Goal: Task Accomplishment & Management: Manage account settings

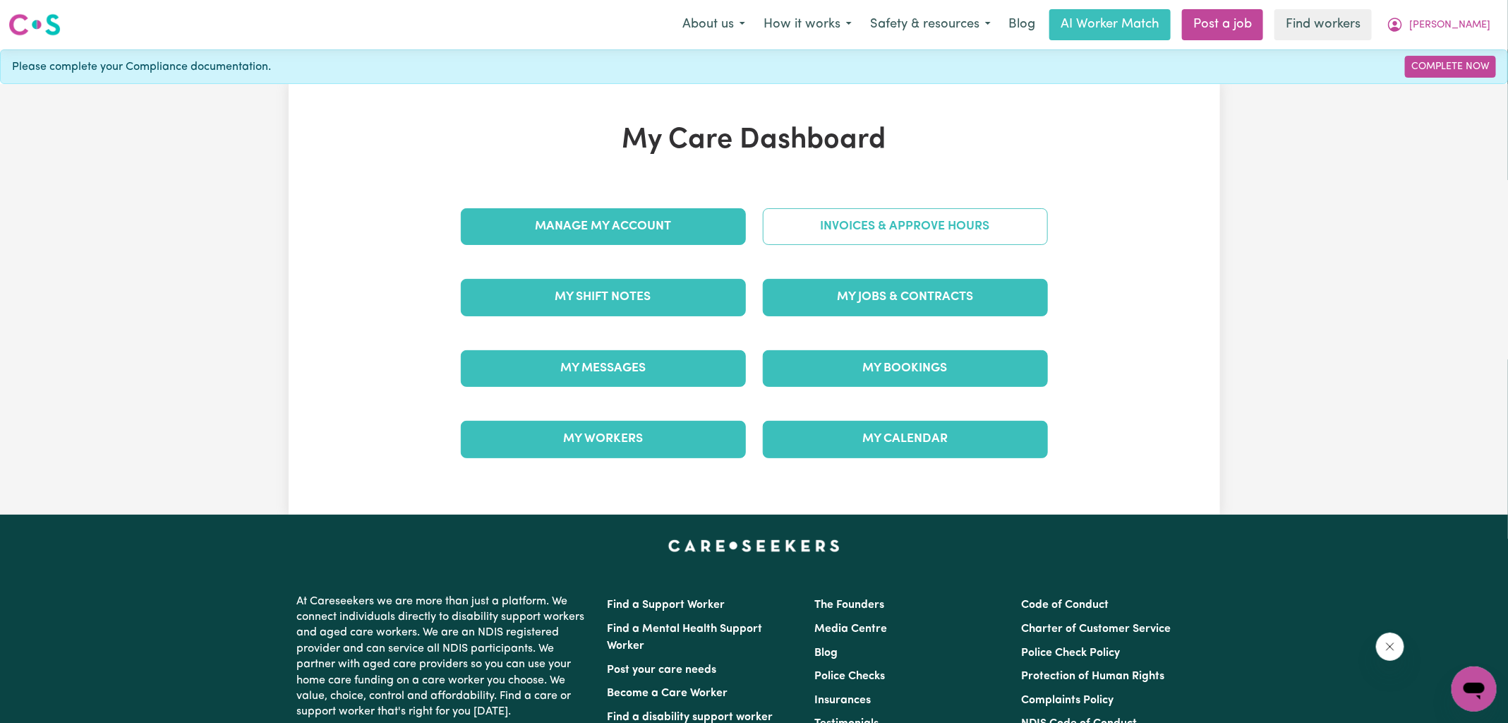
click at [826, 227] on link "Invoices & Approve Hours" at bounding box center [905, 226] width 285 height 37
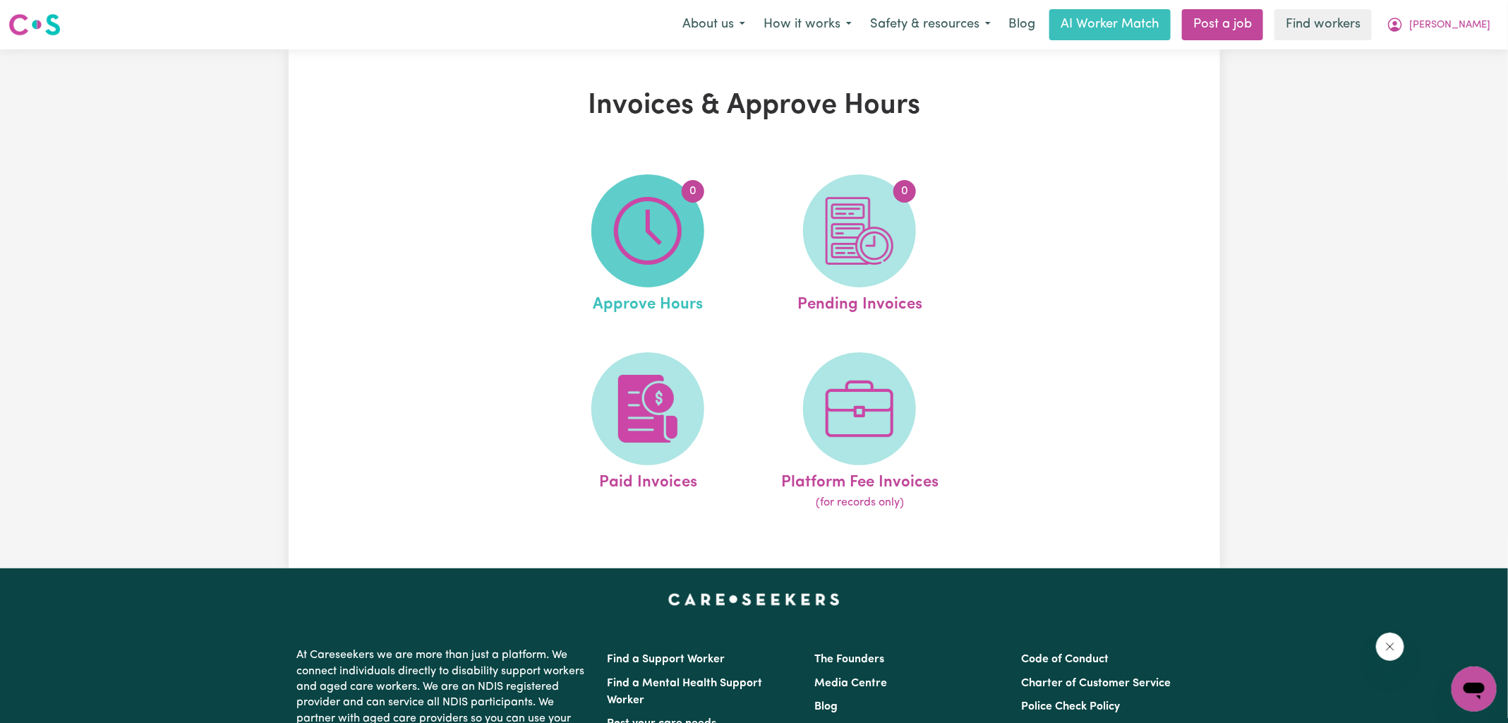
click at [659, 227] on img at bounding box center [648, 231] width 68 height 68
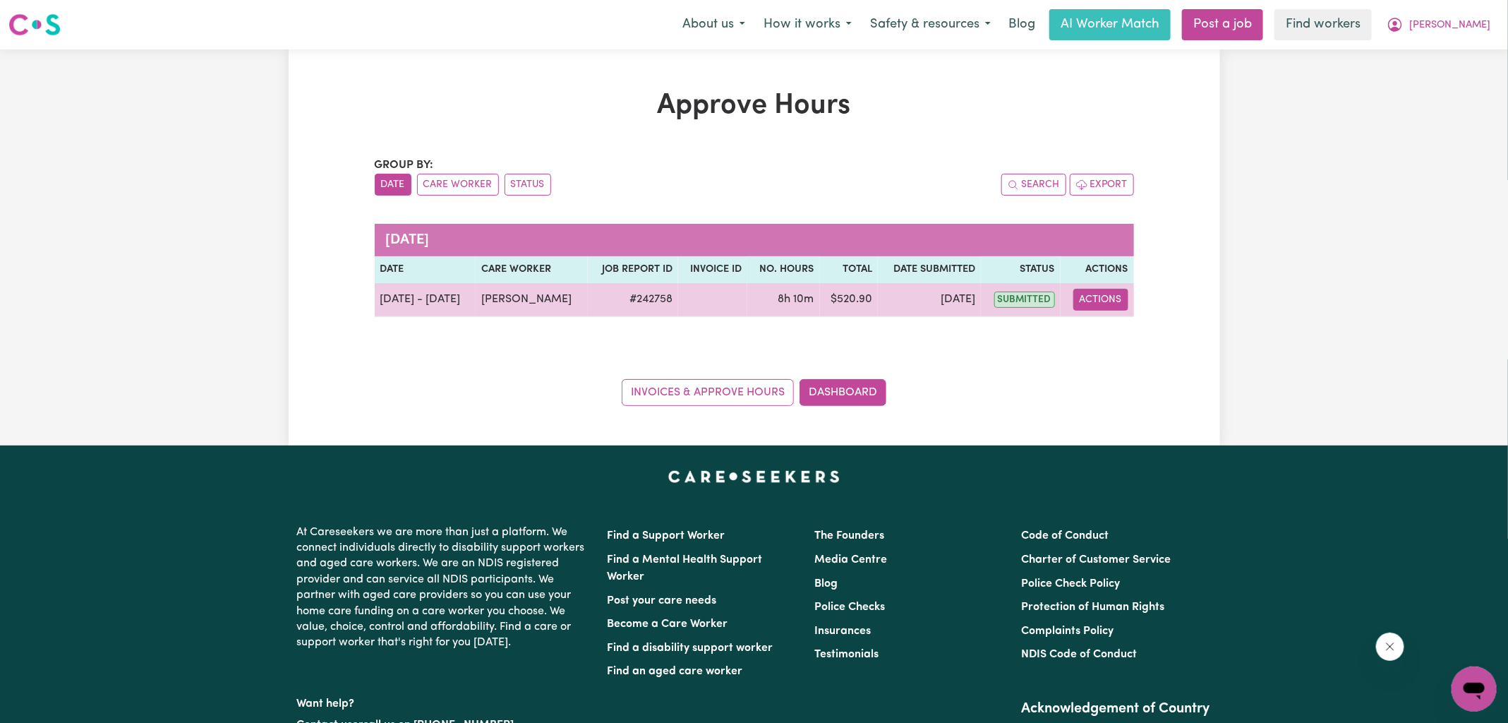
click at [1112, 302] on button "Actions" at bounding box center [1100, 300] width 55 height 22
click at [1118, 332] on link "View Job Report" at bounding box center [1135, 332] width 121 height 28
select select "pm"
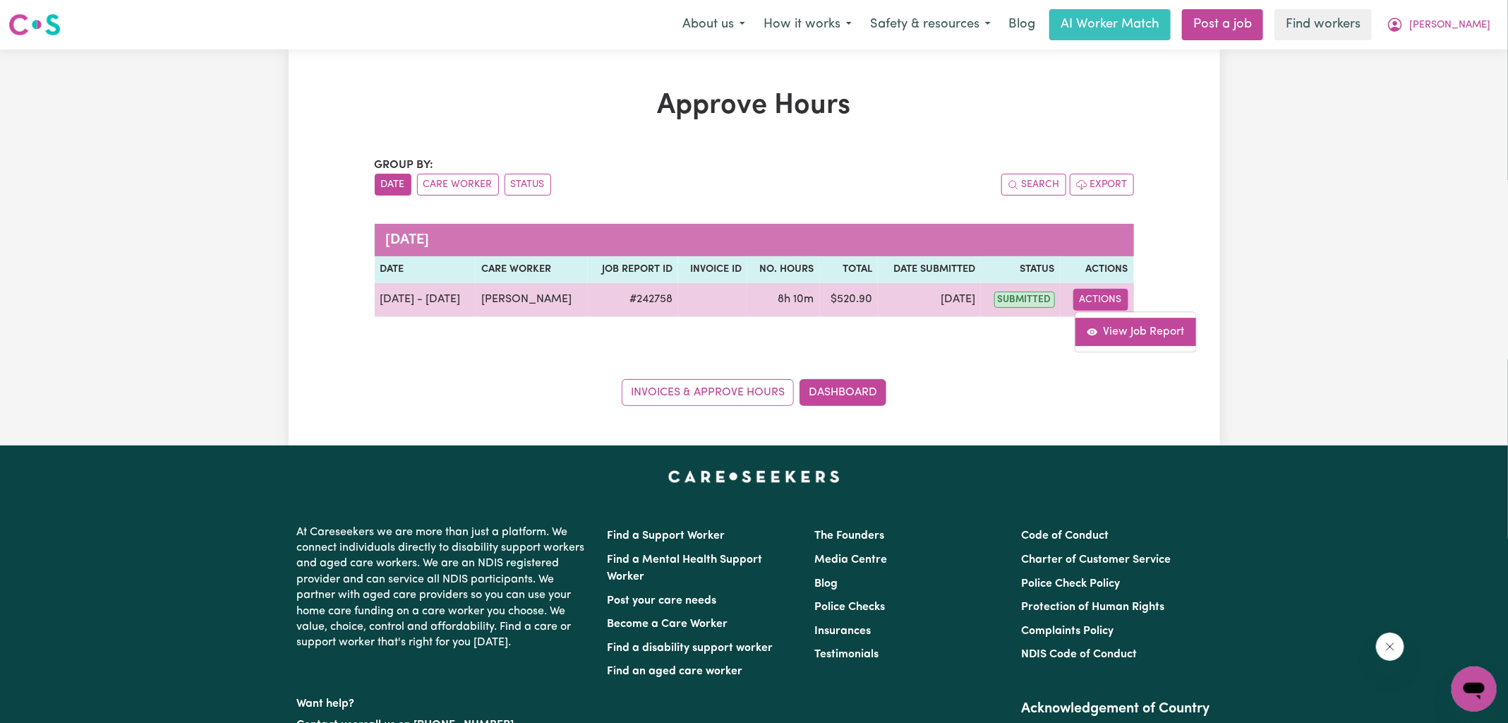
select select "pm"
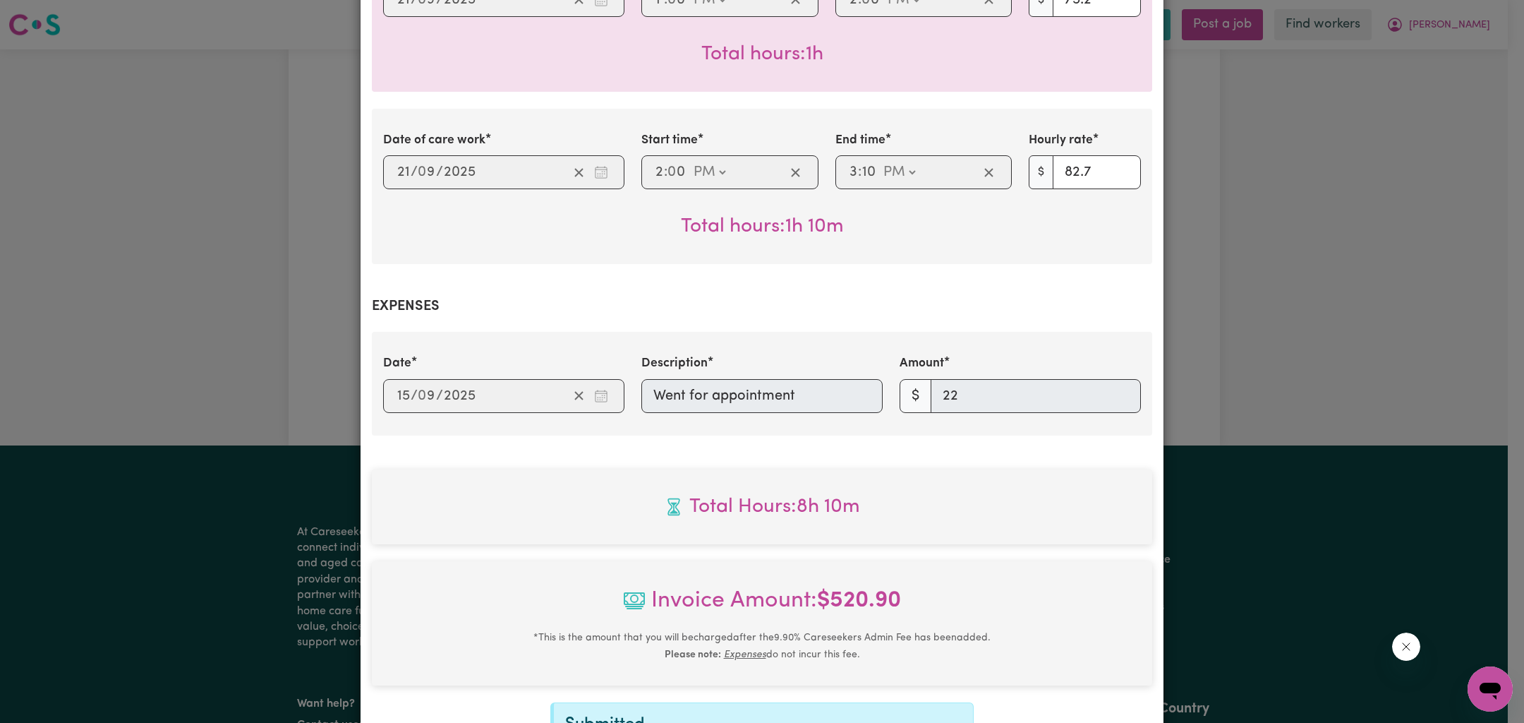
scroll to position [985, 0]
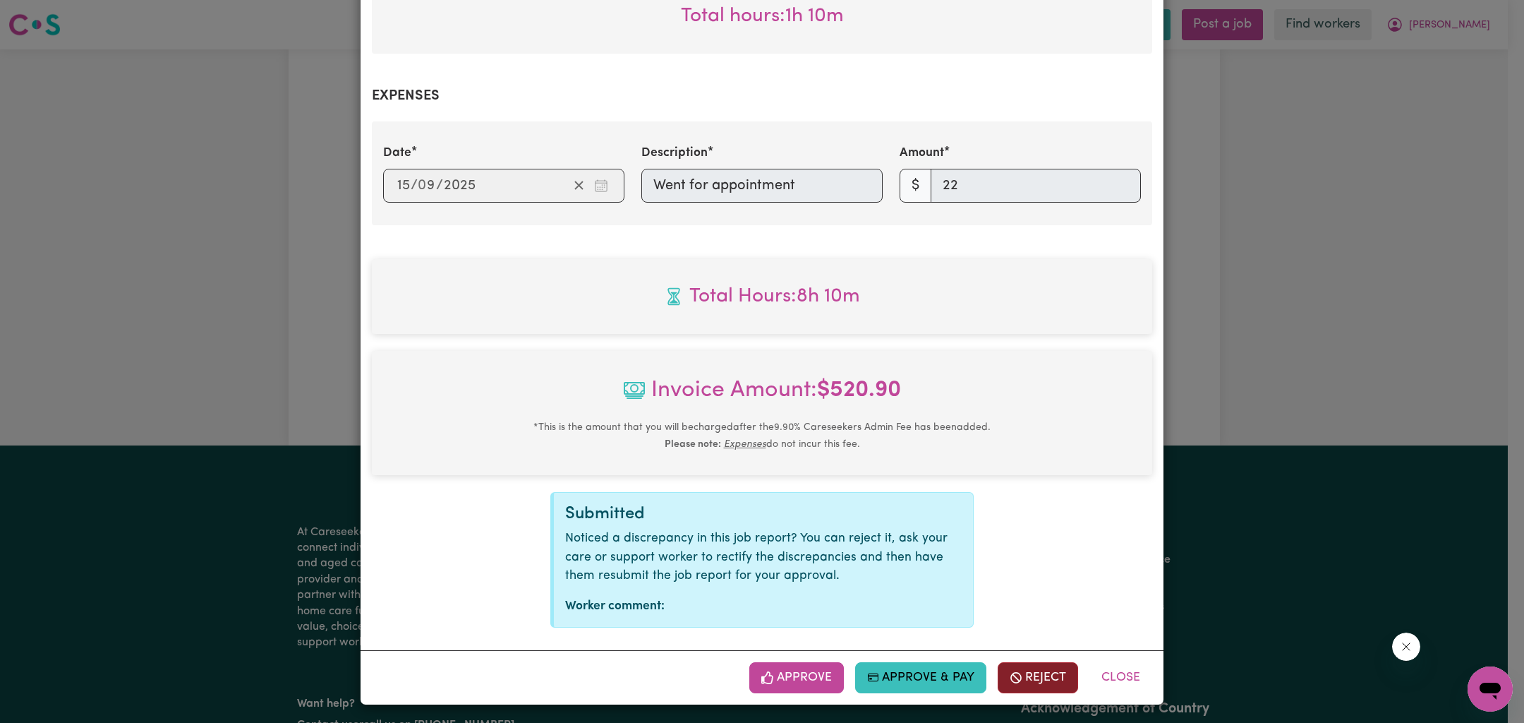
click at [1039, 678] on button "Reject" at bounding box center [1038, 677] width 80 height 31
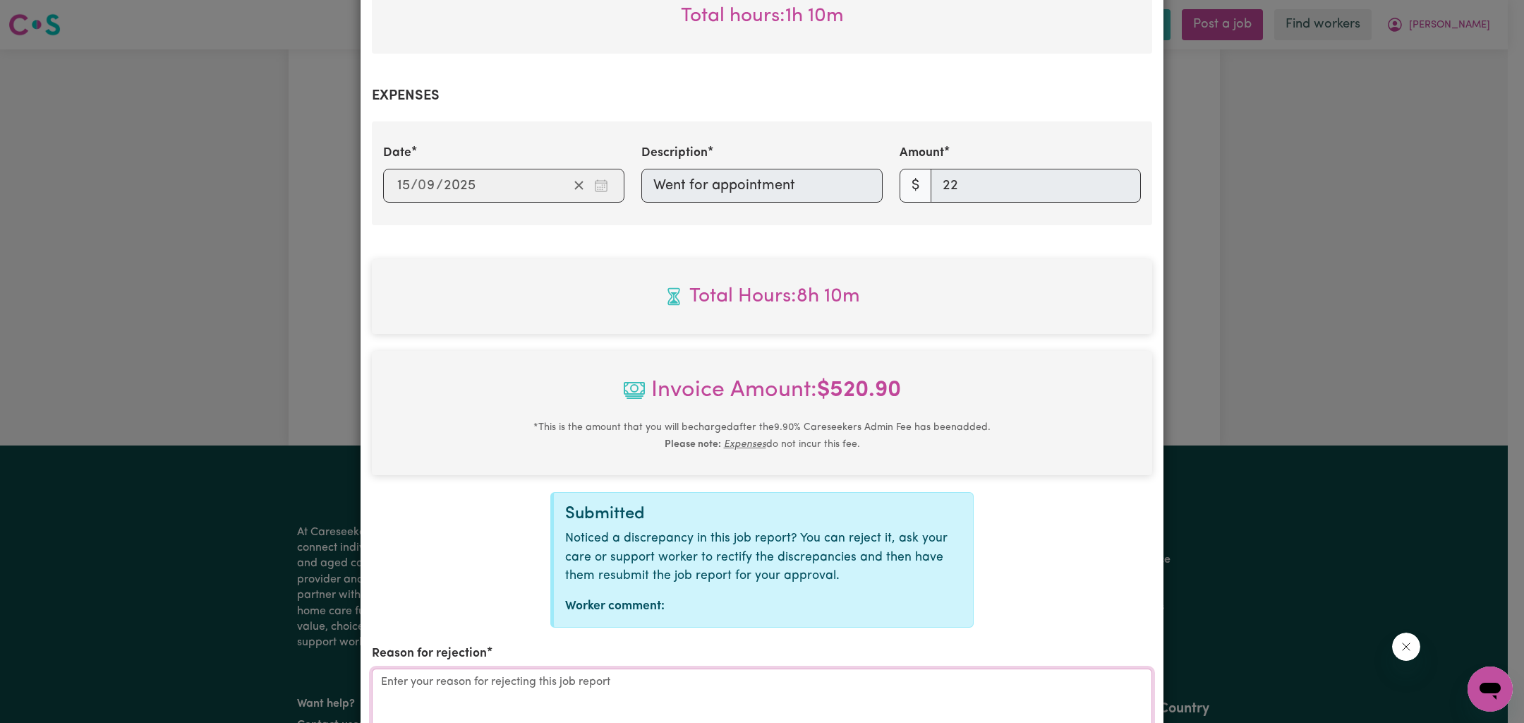
click at [684, 699] on textarea "Reason for rejection" at bounding box center [762, 721] width 780 height 106
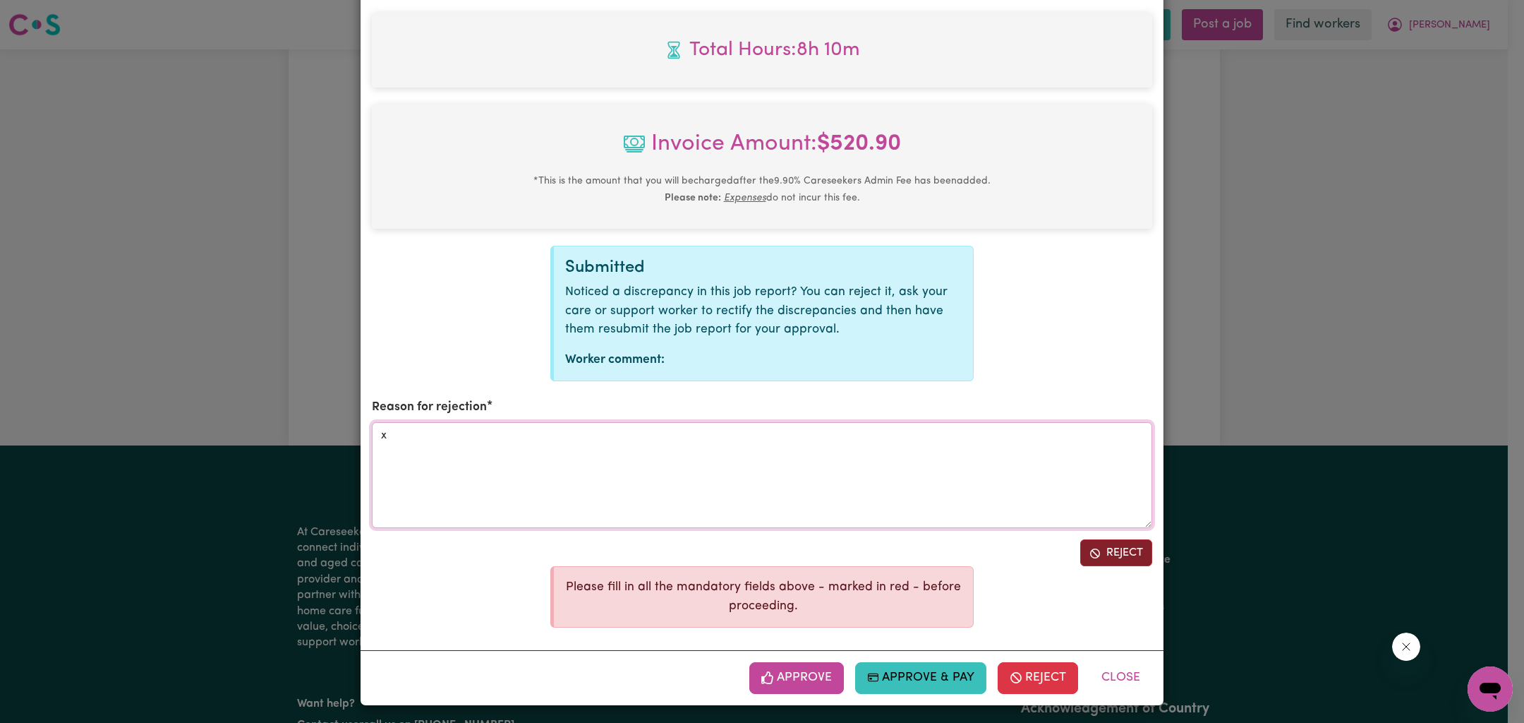
type textarea "x"
click at [1100, 545] on button "Reject" at bounding box center [1116, 552] width 72 height 27
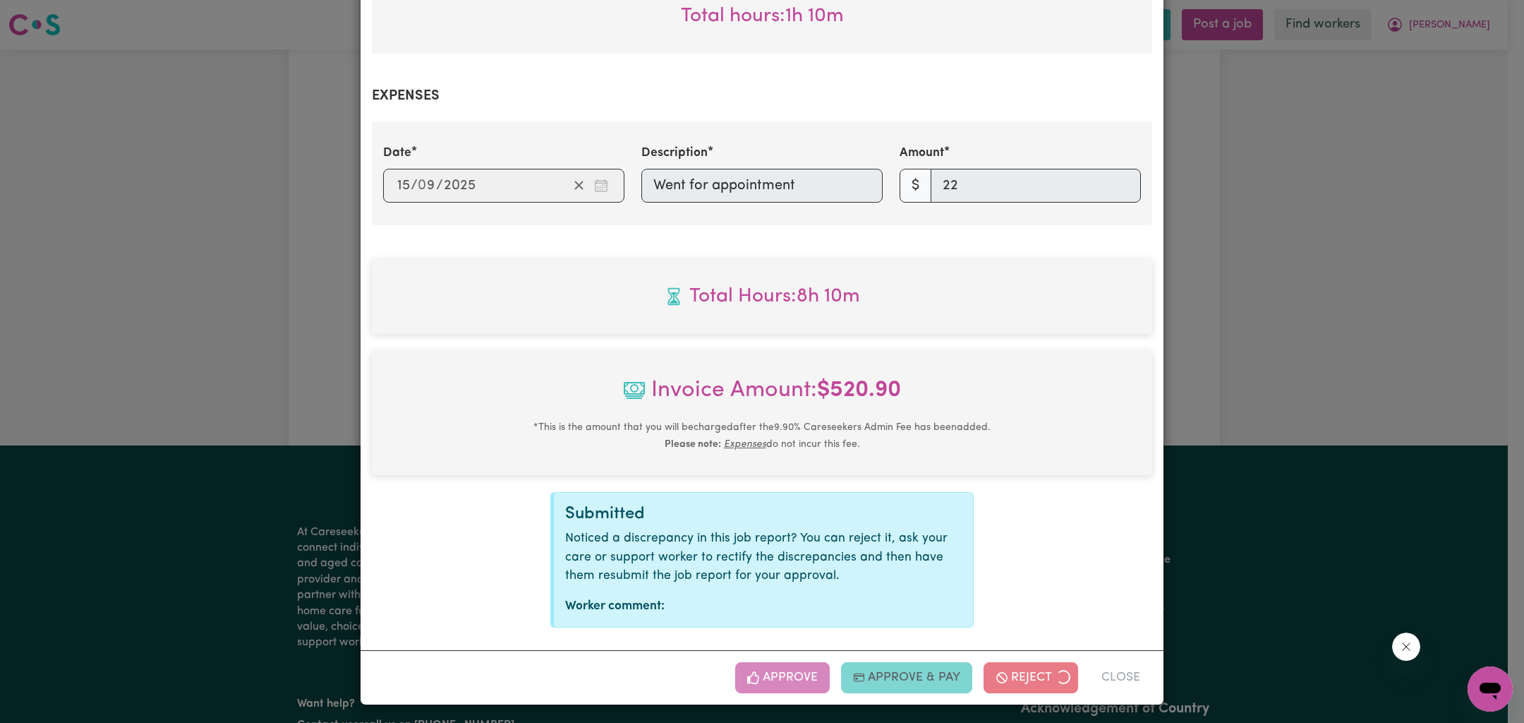
click at [1258, 418] on div "Job Report # 242758 - [PERSON_NAME] Summary Job report # 242758 Client name: [P…" at bounding box center [762, 361] width 1524 height 723
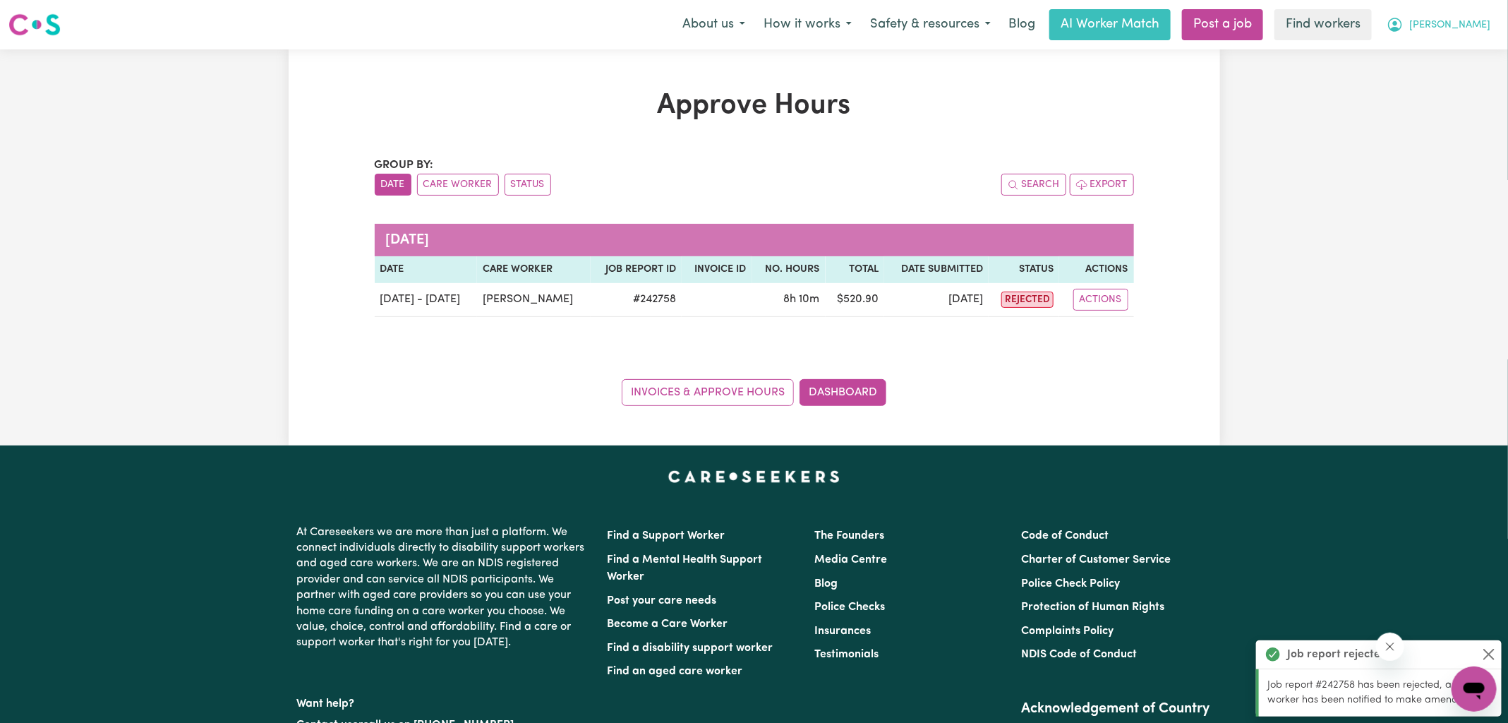
drag, startPoint x: 1458, startPoint y: 28, endPoint x: 1456, endPoint y: 35, distance: 8.0
click at [1457, 28] on span "[PERSON_NAME]" at bounding box center [1449, 26] width 81 height 16
click at [1434, 73] on link "Logout" at bounding box center [1442, 81] width 111 height 27
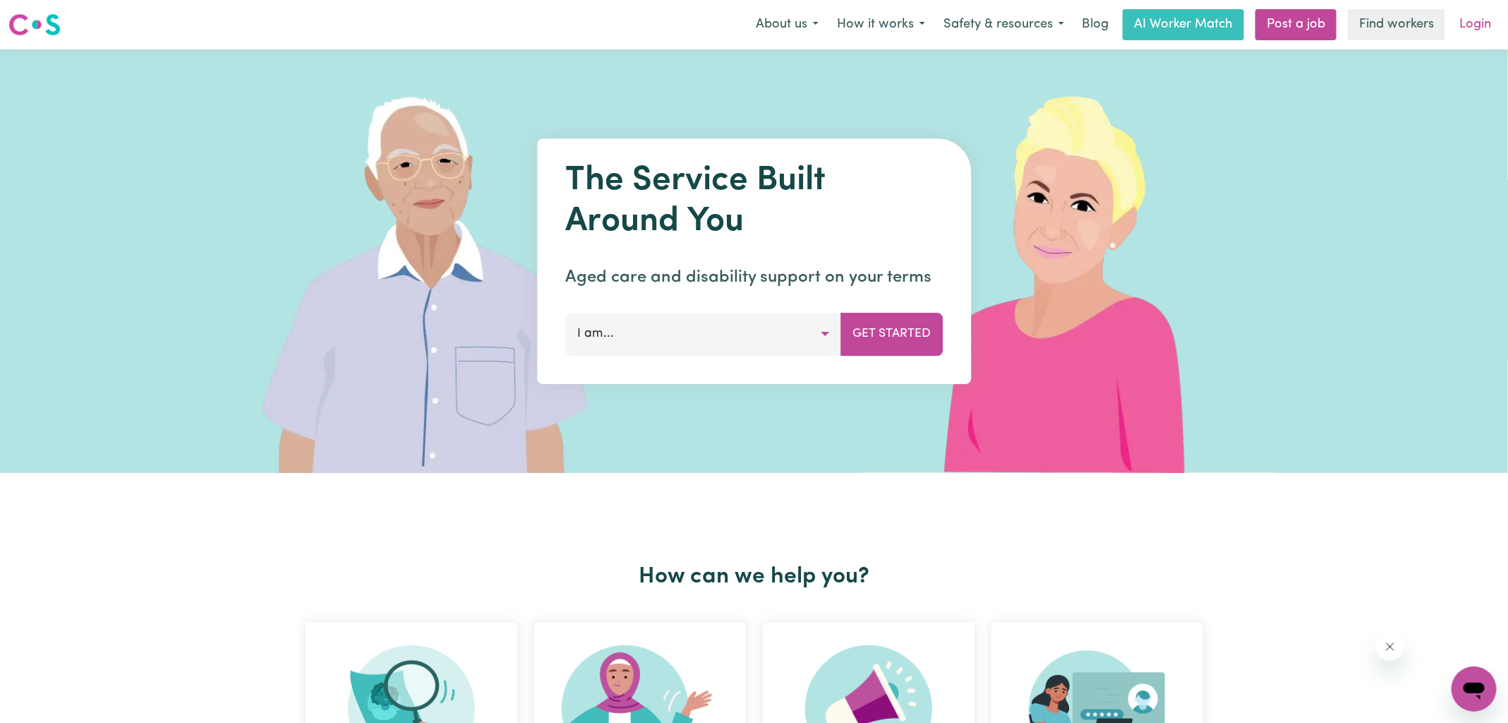
click at [1470, 38] on link "Login" at bounding box center [1475, 24] width 49 height 31
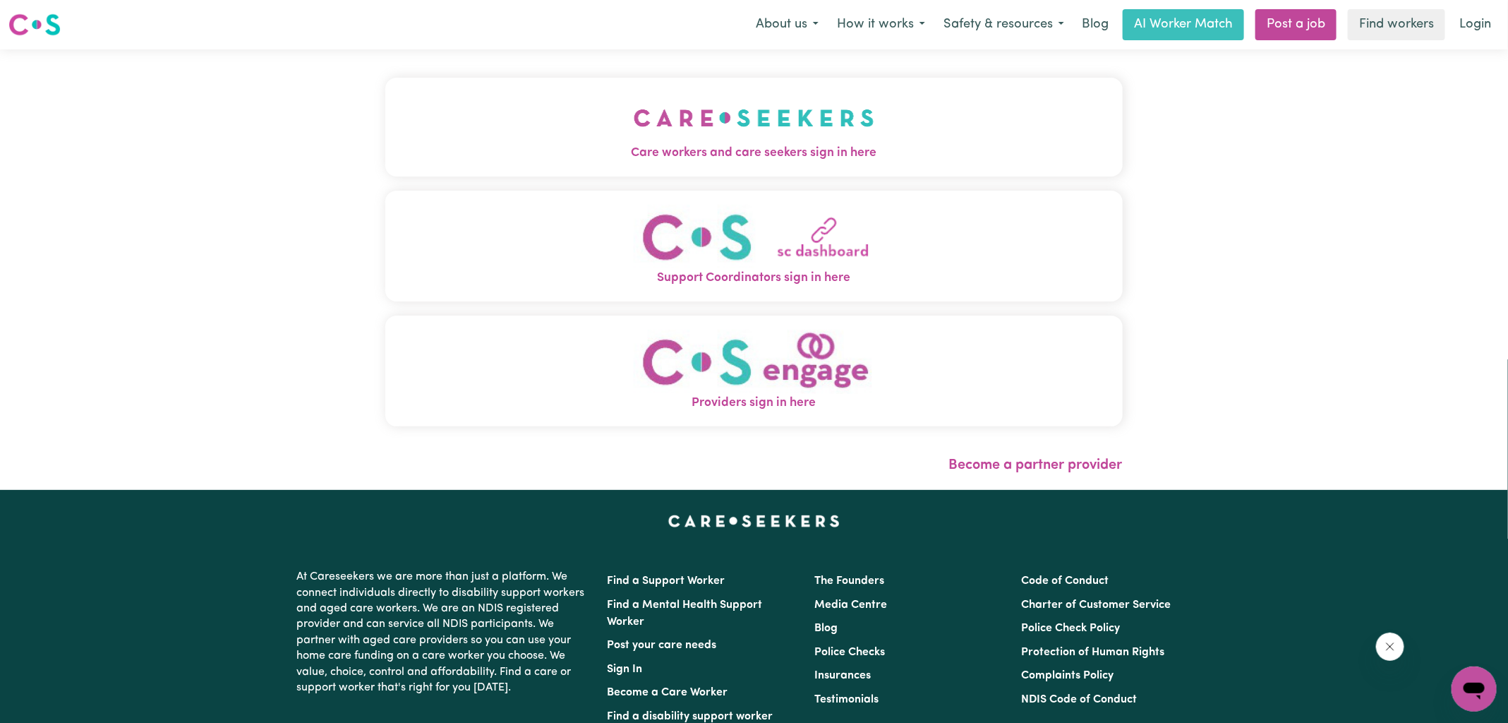
click at [718, 163] on button "Care workers and care seekers sign in here" at bounding box center [753, 127] width 737 height 99
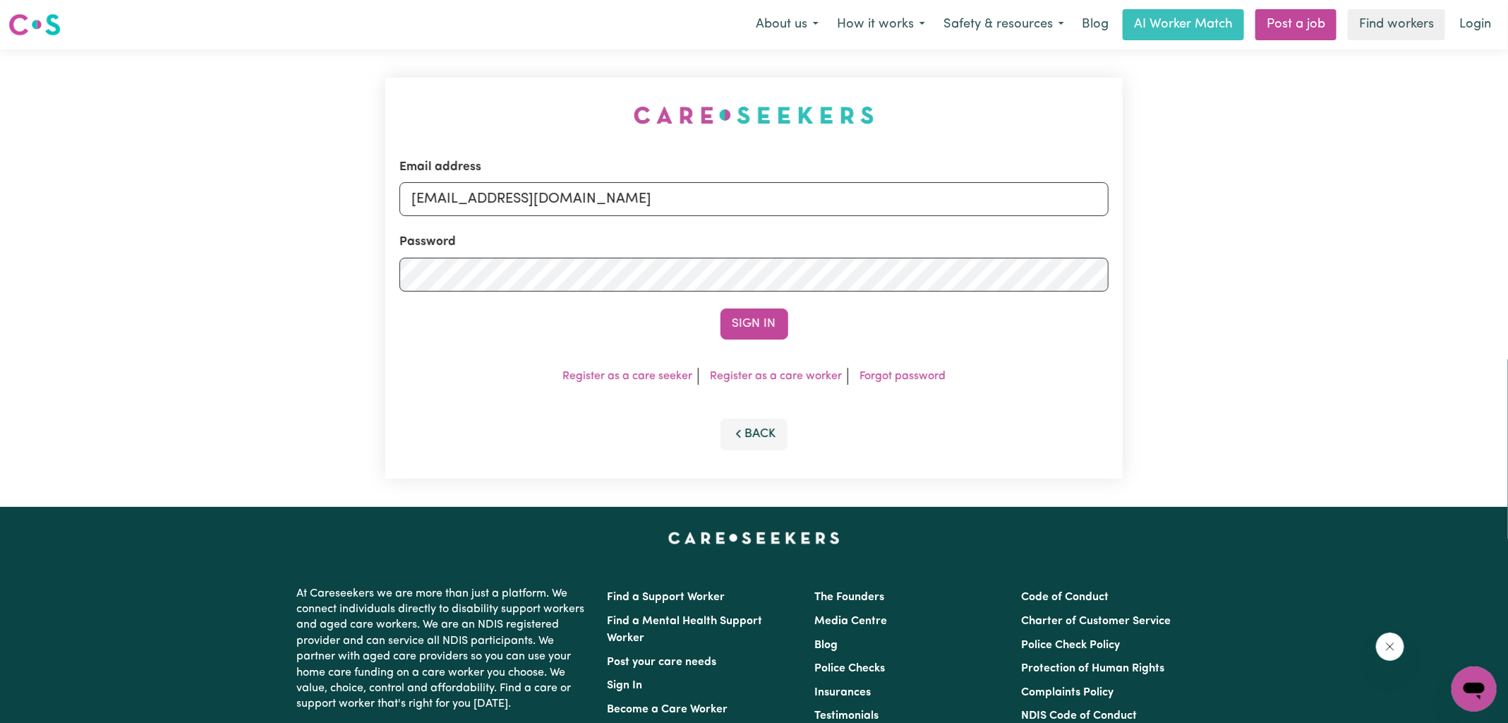
click at [473, 87] on div "Email address [EMAIL_ADDRESS][DOMAIN_NAME] Password Sign In Register as a care …" at bounding box center [754, 277] width 754 height 457
drag, startPoint x: 483, startPoint y: 200, endPoint x: 1462, endPoint y: 337, distance: 988.9
click at [1460, 338] on div "Email address [EMAIL_ADDRESS][DOMAIN_NAME] Password Sign In Register as a care …" at bounding box center [754, 277] width 1508 height 457
type input "superuser~[EMAIL_ADDRESS][DOMAIN_NAME]"
click at [720, 308] on button "Sign In" at bounding box center [754, 323] width 68 height 31
